Goal: Task Accomplishment & Management: Manage account settings

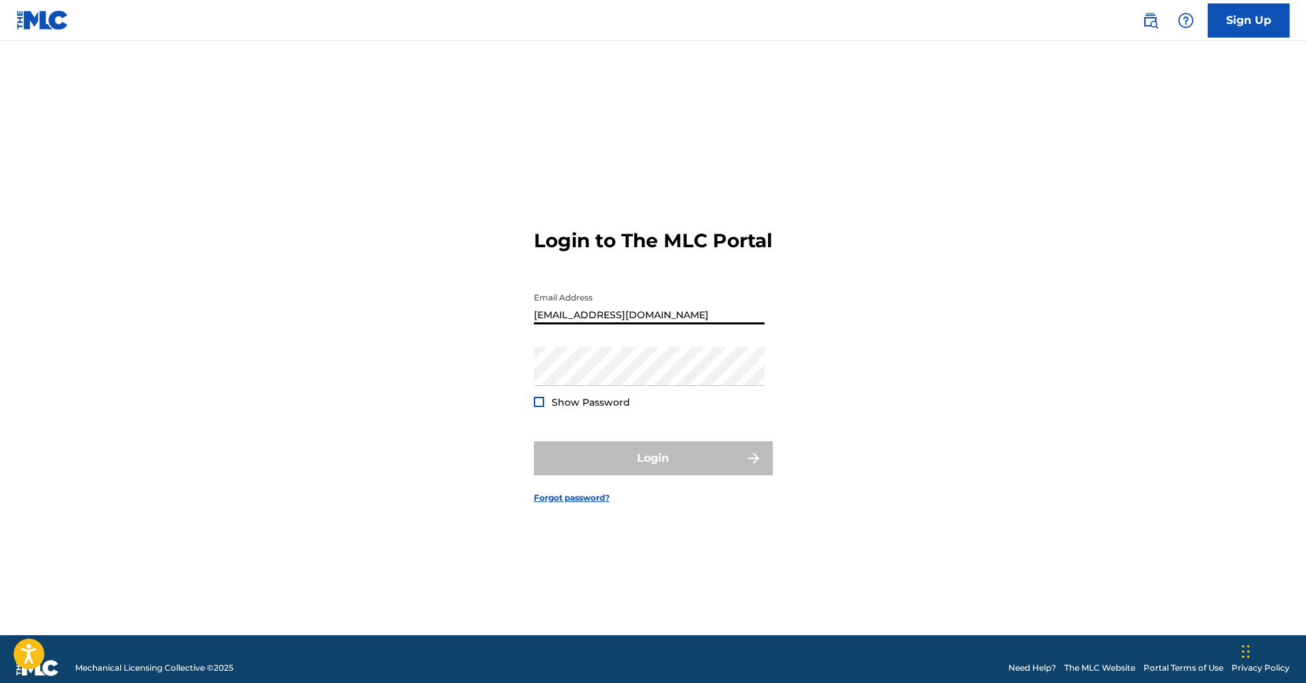
type input "[EMAIL_ADDRESS][DOMAIN_NAME]"
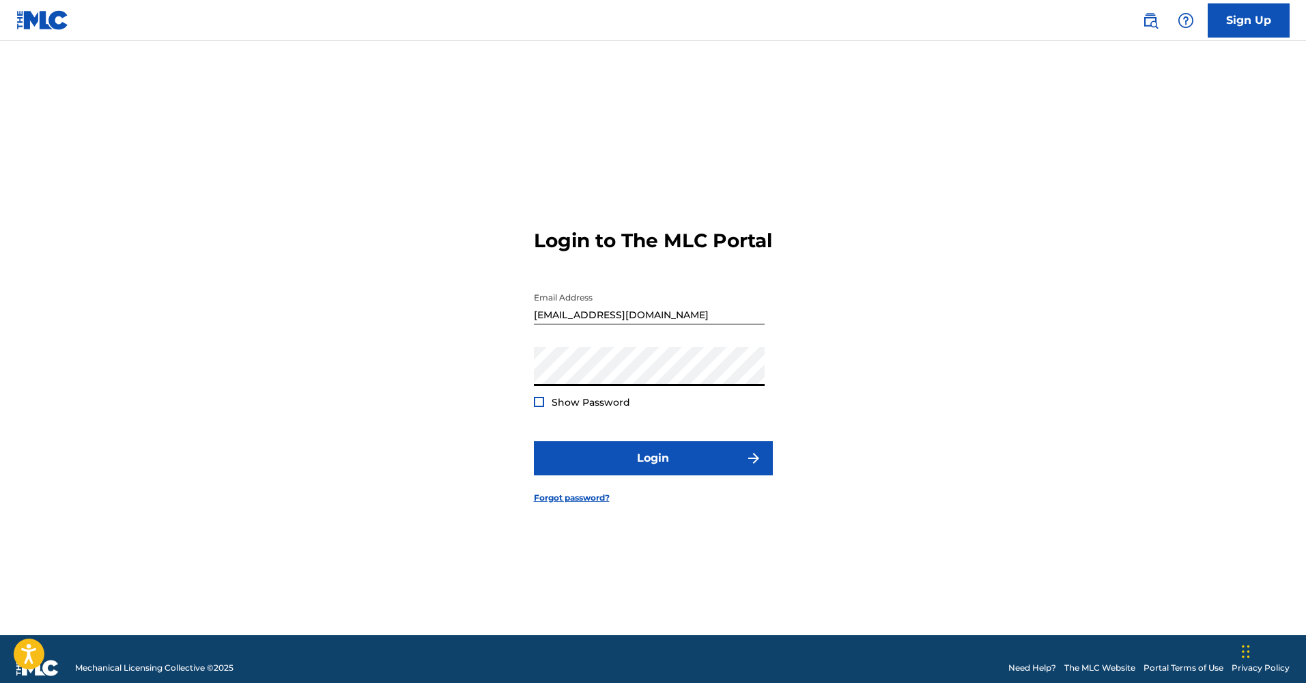
click at [539, 407] on div at bounding box center [539, 402] width 10 height 10
click at [539, 405] on img at bounding box center [539, 402] width 8 height 8
click at [662, 472] on button "Login" at bounding box center [653, 458] width 239 height 34
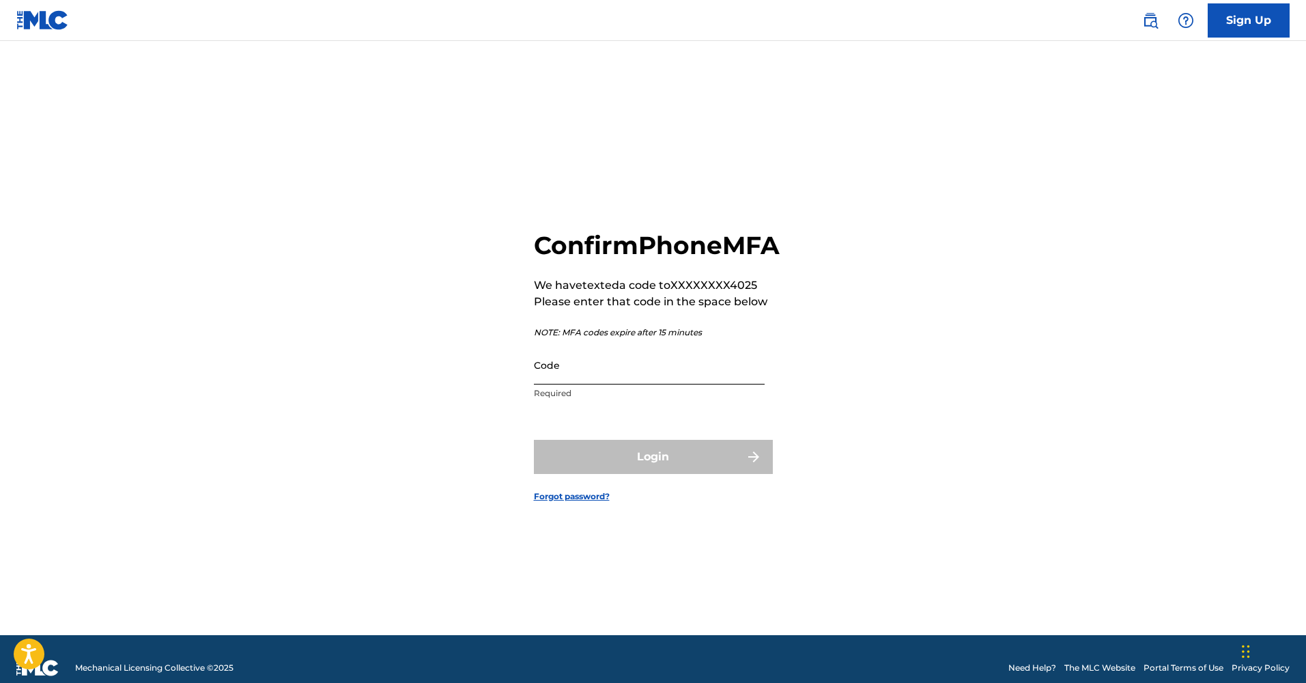
click at [556, 381] on input "Code" at bounding box center [649, 364] width 231 height 39
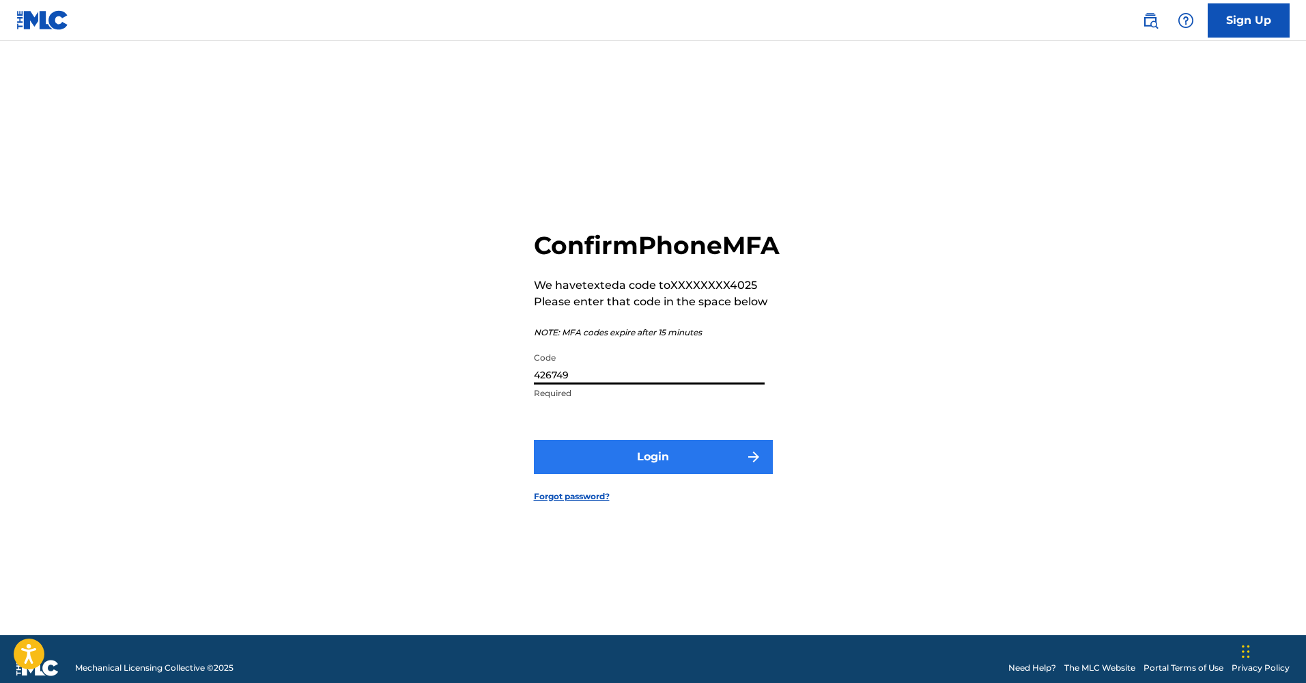
type input "426749"
click at [659, 469] on button "Login" at bounding box center [653, 457] width 239 height 34
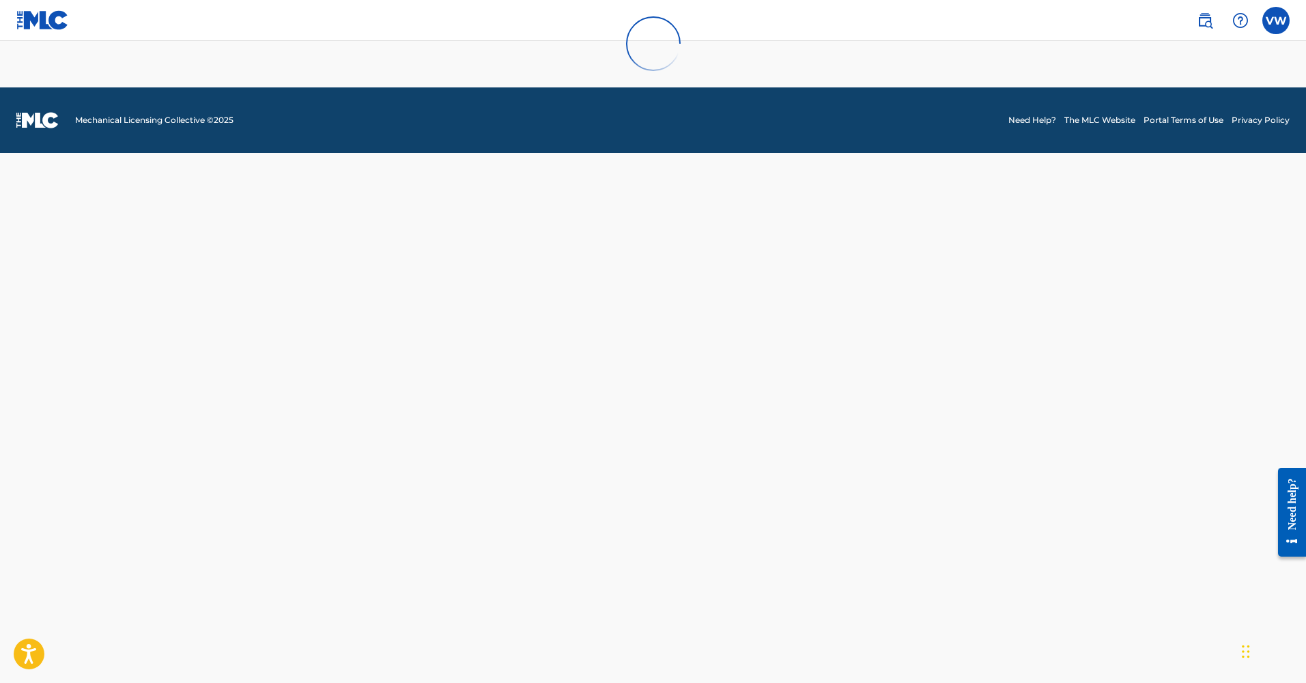
click at [1277, 20] on div at bounding box center [653, 43] width 1306 height 87
click at [836, 93] on footer "Mechanical Licensing Collective © 2025 Need Help? The MLC Website Portal Terms …" at bounding box center [653, 120] width 1306 height 66
click at [1269, 20] on div at bounding box center [653, 43] width 1306 height 87
